Goal: Find specific page/section: Find specific page/section

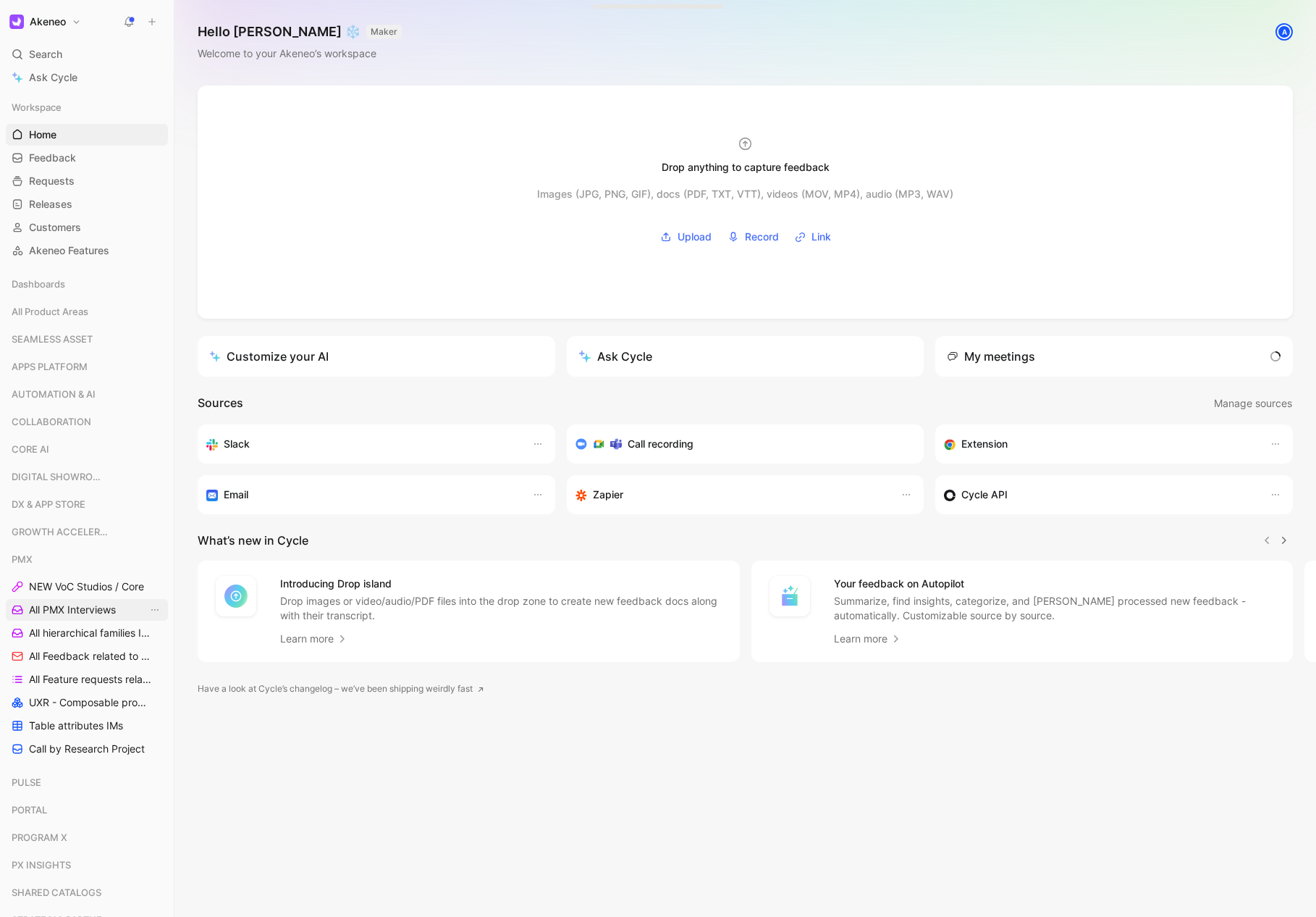
click at [100, 610] on span "All PMX Interviews" at bounding box center [72, 609] width 86 height 14
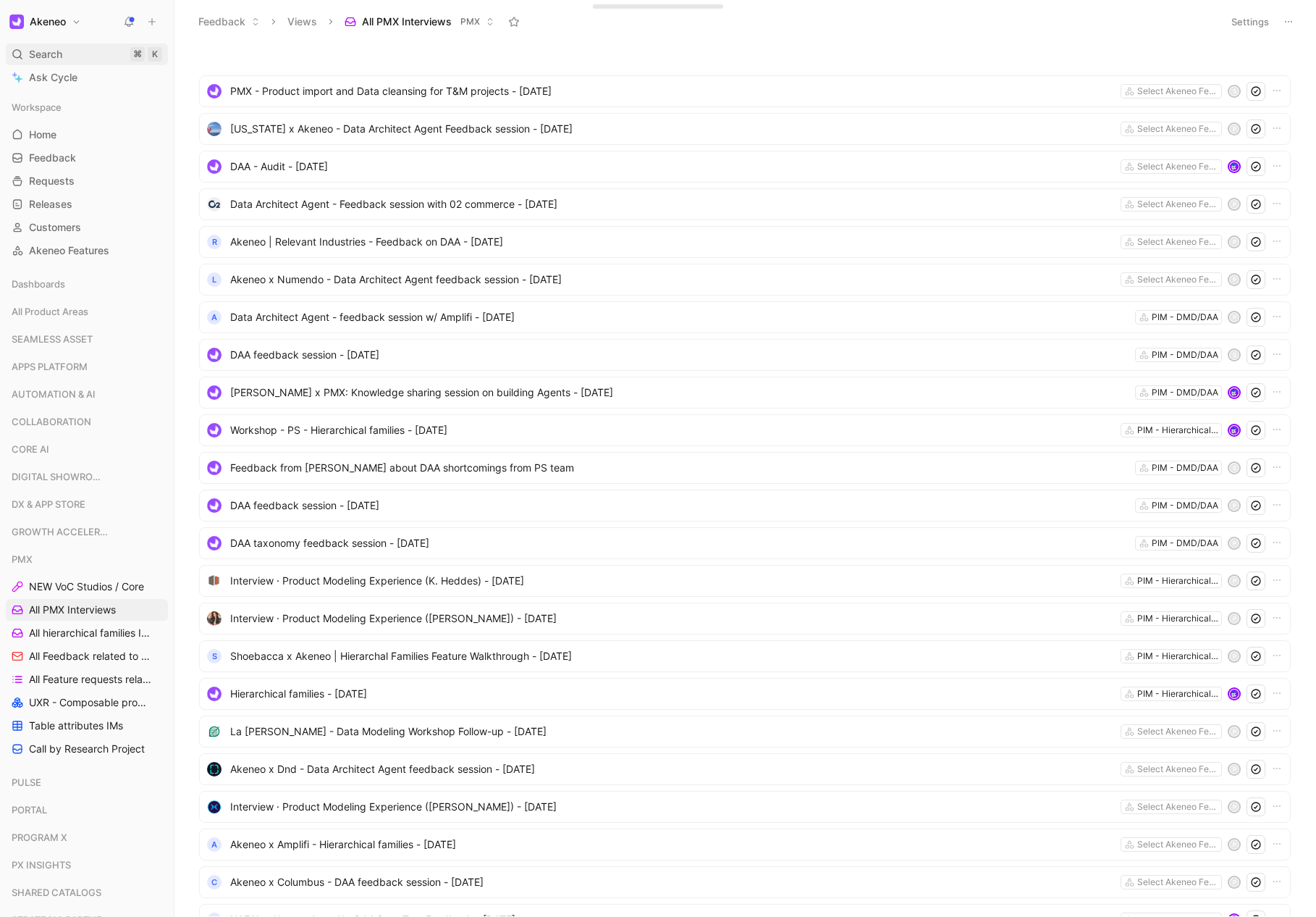
click at [91, 50] on div "Search ⌘ K" at bounding box center [86, 54] width 162 height 22
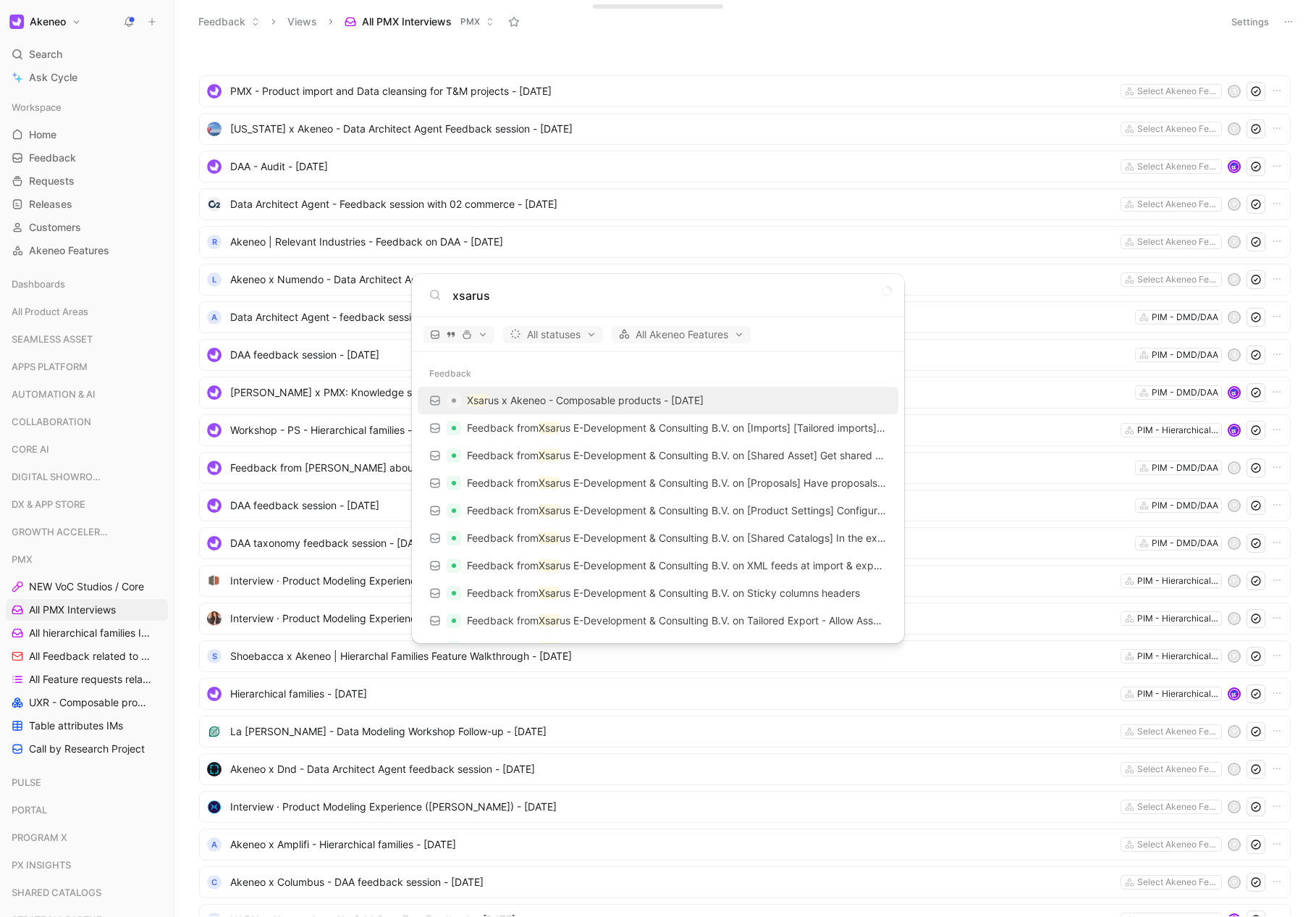
type input "xsarus"
click at [653, 402] on p "Xsar us x Akeneo - Composable products - [DATE]" at bounding box center [585, 400] width 237 height 17
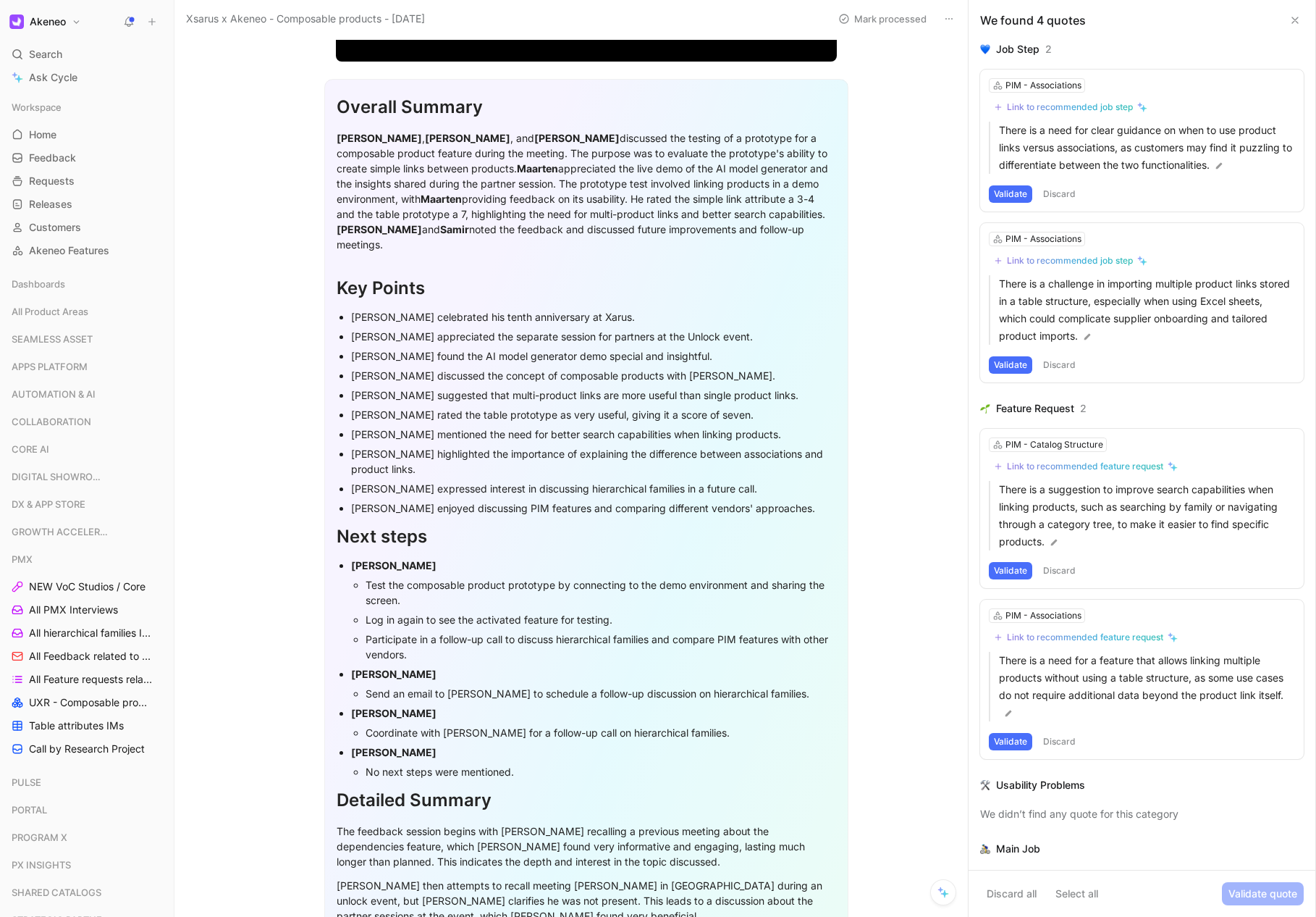
scroll to position [365, 0]
